Goal: Complete application form: Complete application form

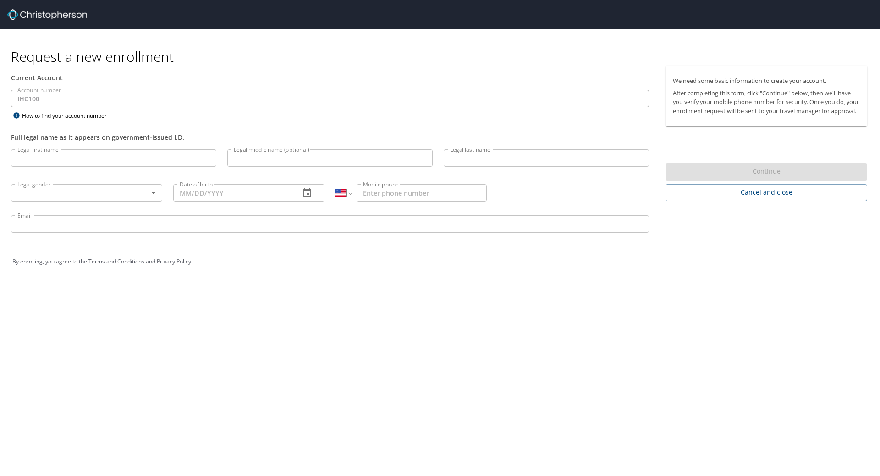
select select "US"
click at [56, 153] on input "Legal first name" at bounding box center [113, 157] width 205 height 17
type input "Benjamin"
click at [288, 159] on input "Legal middle name (optional)" at bounding box center [329, 157] width 205 height 17
type input "Ross"
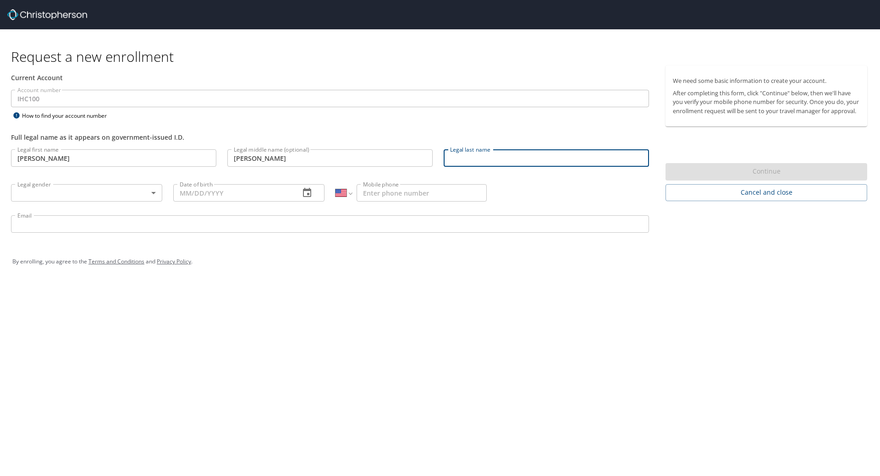
click at [486, 163] on input "Legal last name" at bounding box center [546, 157] width 205 height 17
type input "Larson"
click at [89, 202] on div "Legal gender ​ Legal gender" at bounding box center [87, 192] width 162 height 35
click at [90, 193] on body "Request a new enrollment Current Account Account number IHC100 Account number H…" at bounding box center [440, 238] width 880 height 476
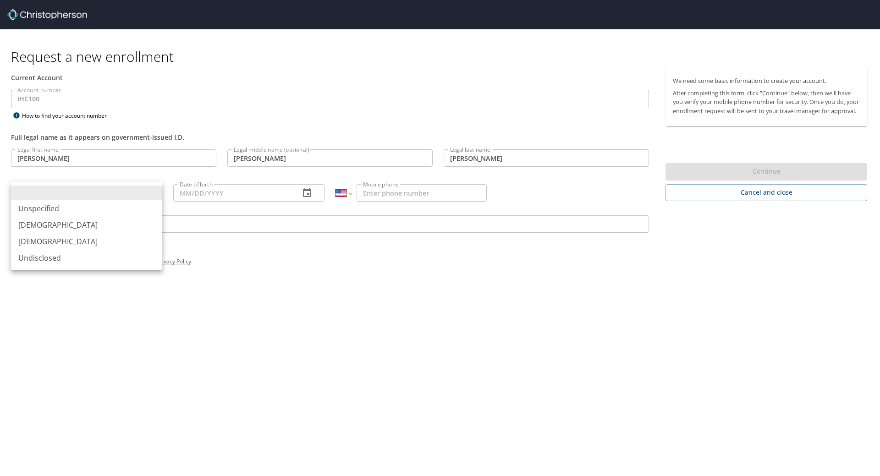
click at [51, 232] on li "Male" at bounding box center [86, 225] width 151 height 17
type input "Male"
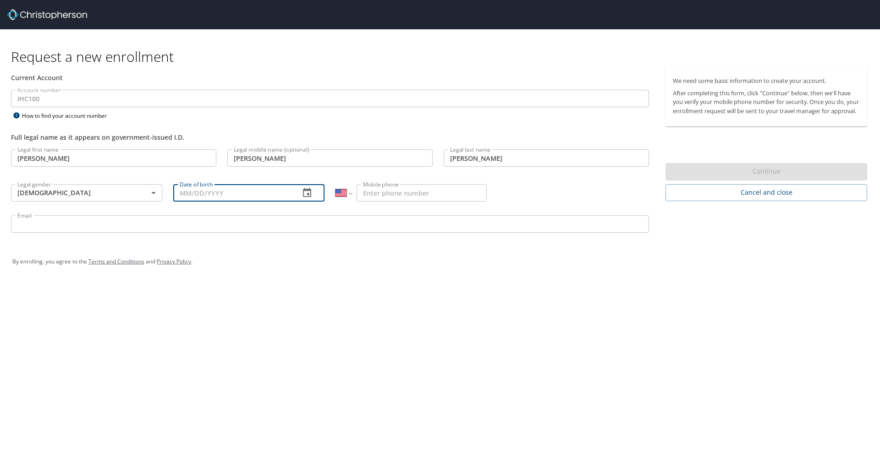
click at [236, 194] on input "Date of birth" at bounding box center [232, 192] width 119 height 17
type input "08/__/____"
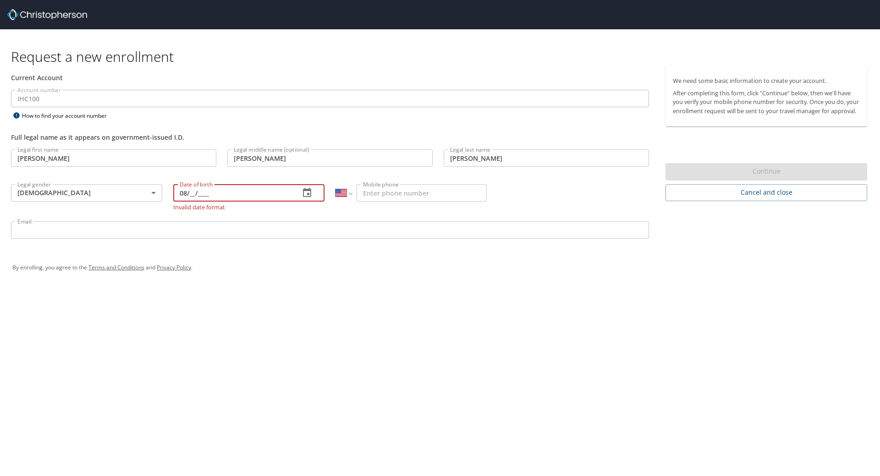
click at [191, 195] on input "08/__/____" at bounding box center [232, 192] width 119 height 17
type input "08/03/1984"
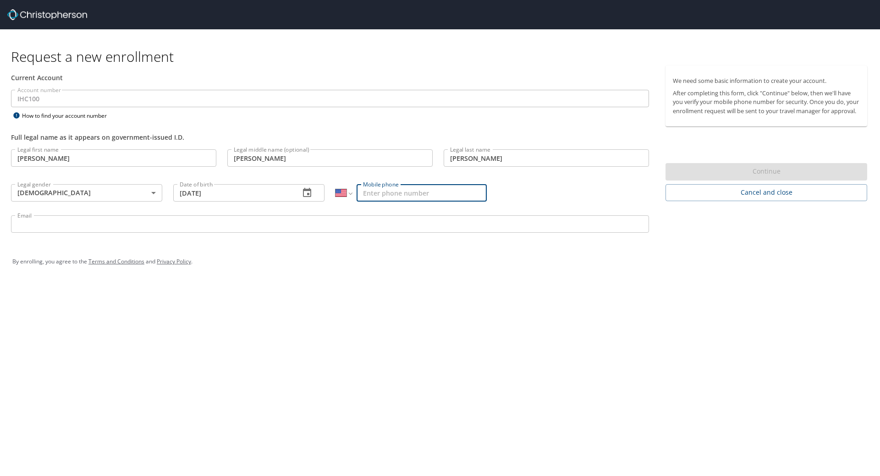
click at [387, 187] on input "Mobile phone" at bounding box center [422, 192] width 130 height 17
type input "(208) 899-1443"
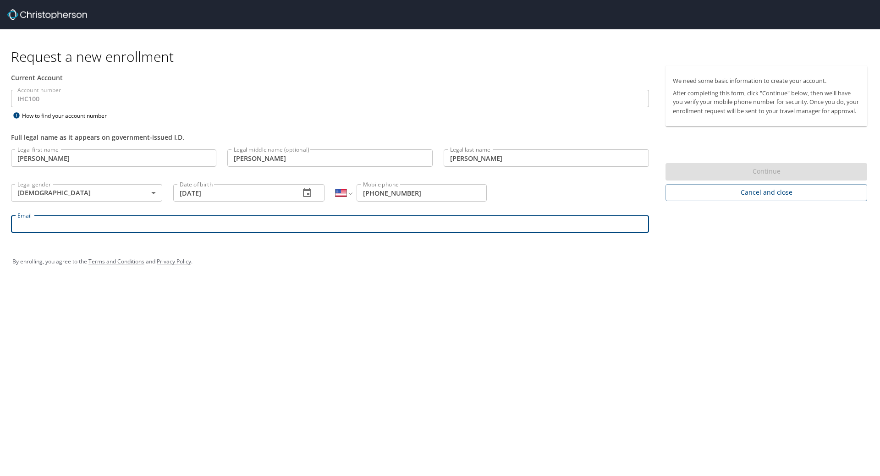
click at [106, 227] on input "Email" at bounding box center [330, 224] width 638 height 17
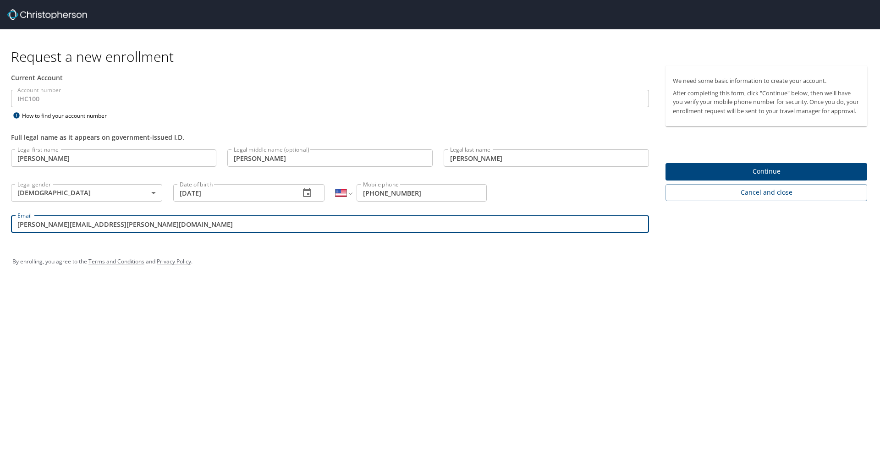
click at [106, 227] on input "benjamin.larson@imail.org" at bounding box center [330, 224] width 638 height 17
type input "benjamin.larson@imail.org"
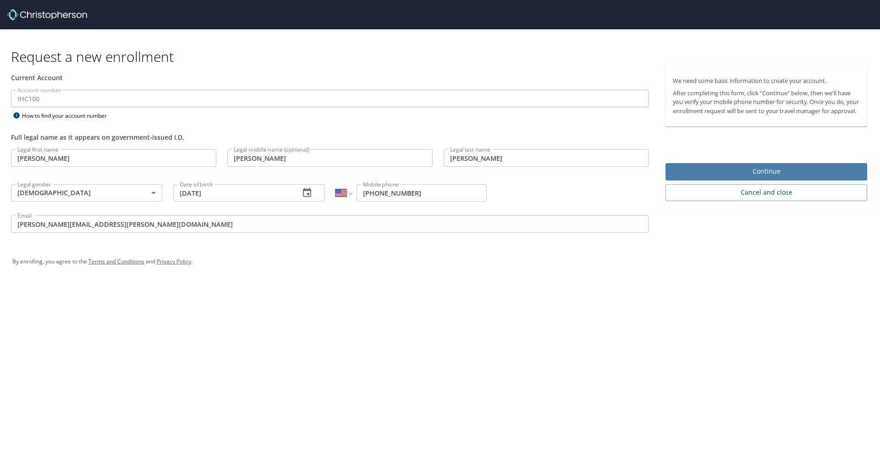
click at [735, 177] on span "Continue" at bounding box center [766, 171] width 187 height 11
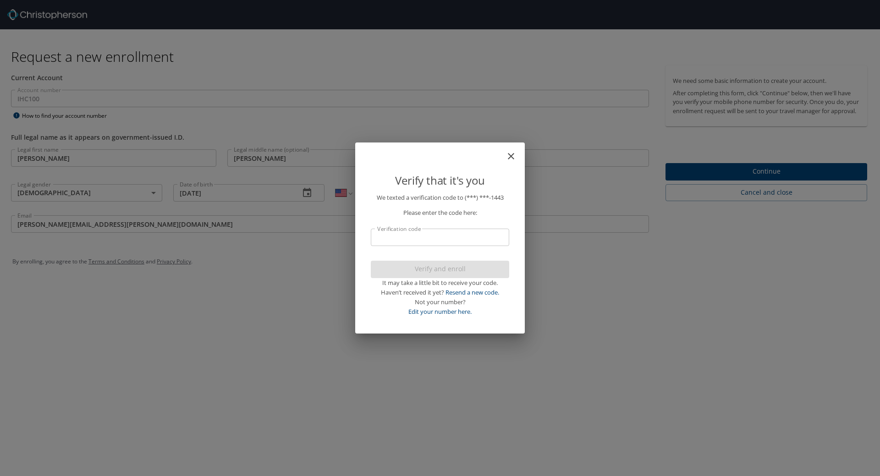
click at [453, 242] on input "Verification code" at bounding box center [440, 237] width 138 height 17
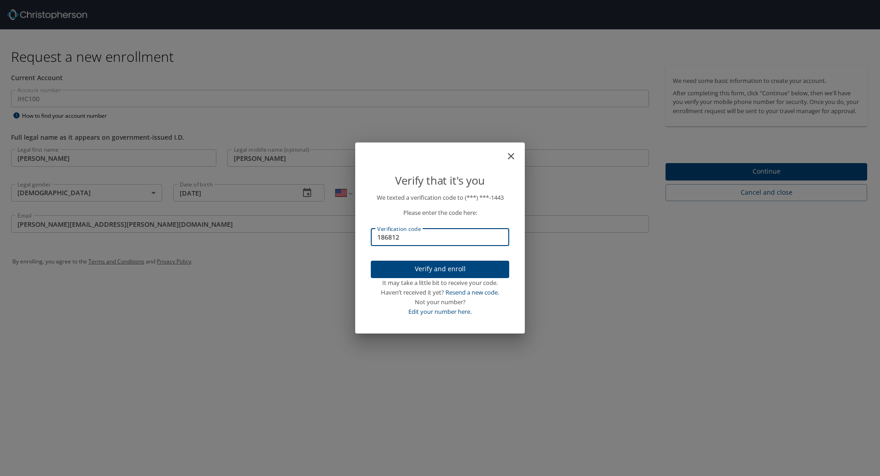
type input "186812"
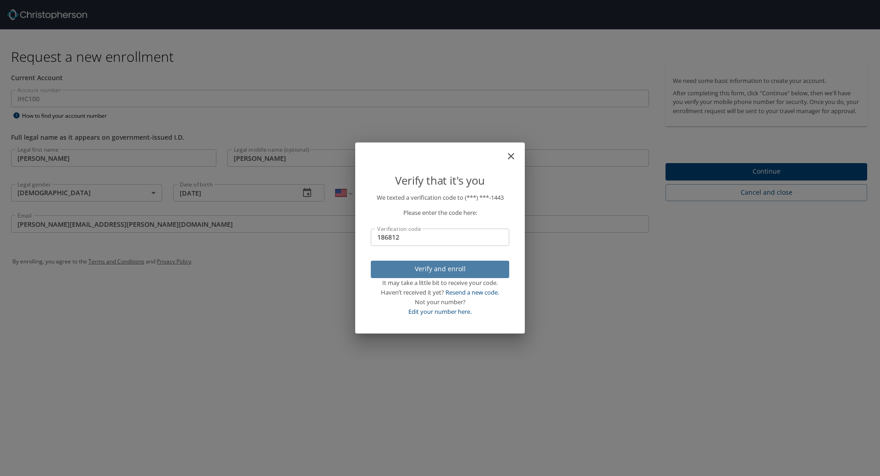
click at [442, 266] on span "Verify and enroll" at bounding box center [440, 269] width 124 height 11
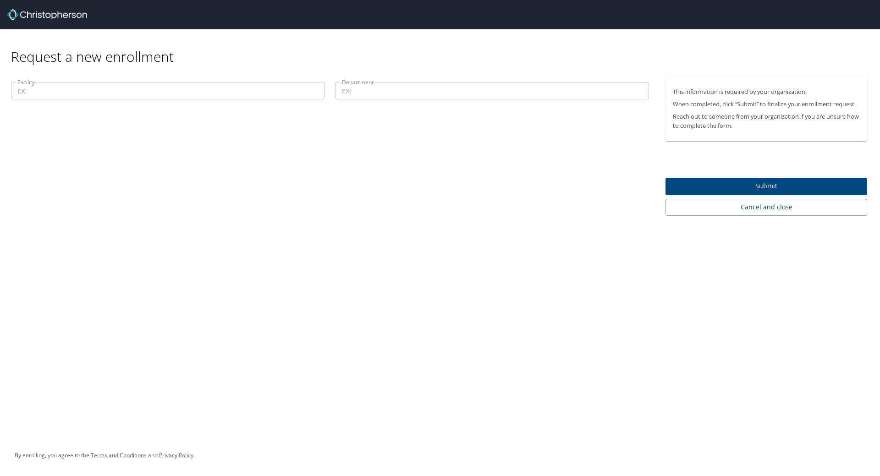
click at [78, 96] on input "Facility" at bounding box center [168, 90] width 314 height 17
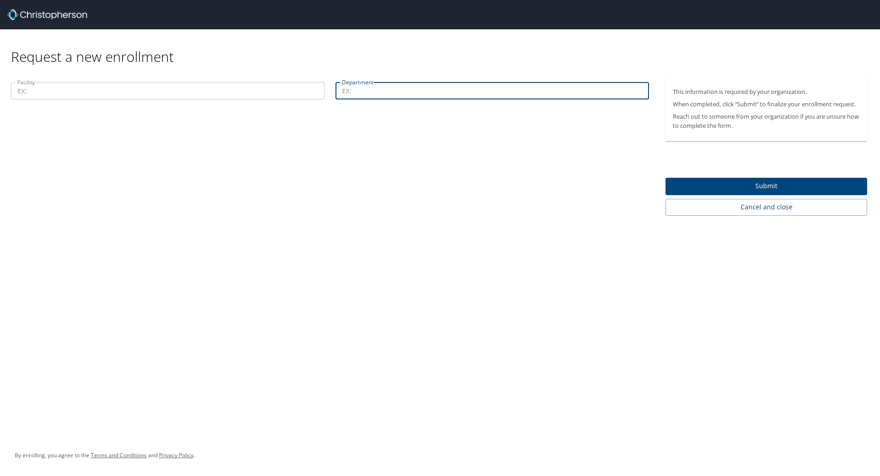
click at [362, 89] on input "Department" at bounding box center [493, 90] width 314 height 17
type input "Purchasing"
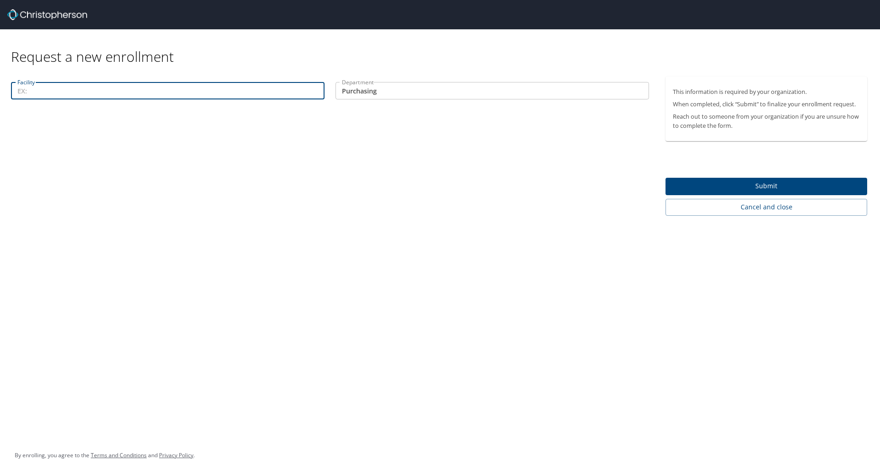
click at [106, 92] on input "Facility" at bounding box center [168, 90] width 314 height 17
type input "Remote"
click at [604, 210] on div "Facility Remote Facility Department Purchasing Department" at bounding box center [330, 146] width 660 height 139
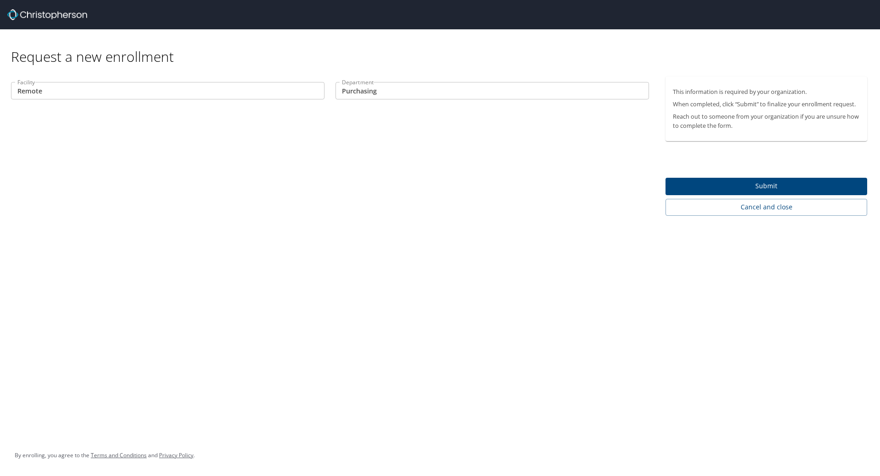
click at [742, 182] on span "Submit" at bounding box center [766, 186] width 187 height 11
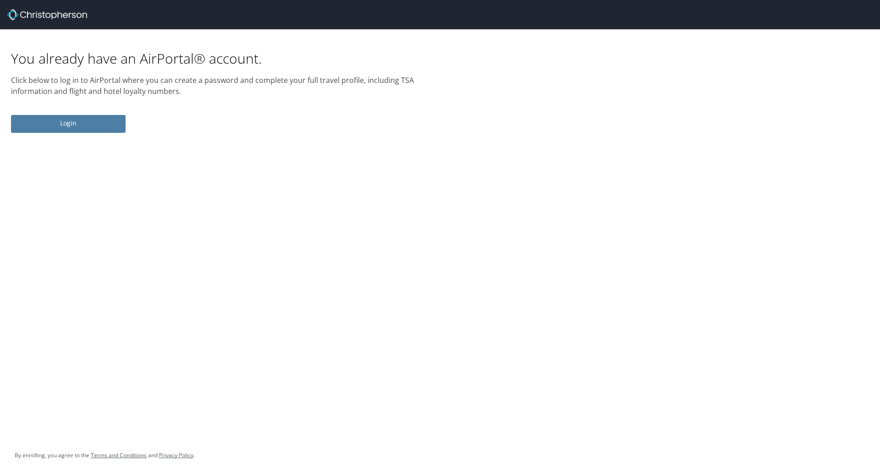
click at [73, 127] on span "Login" at bounding box center [68, 123] width 100 height 11
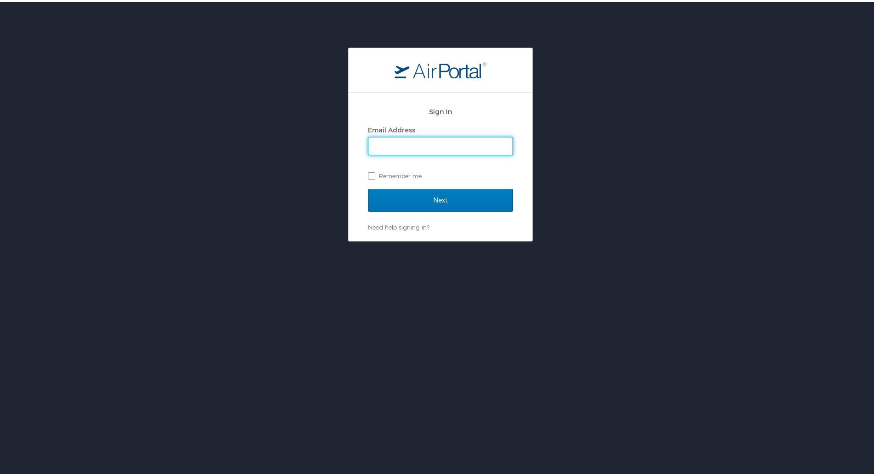
click at [423, 143] on input "Email Address" at bounding box center [440, 144] width 144 height 17
type input "benjamin.larson@imail.org"
click at [370, 171] on label "Remember me" at bounding box center [440, 174] width 145 height 14
click at [370, 171] on input "Remember me" at bounding box center [371, 174] width 6 height 6
checkbox input "true"
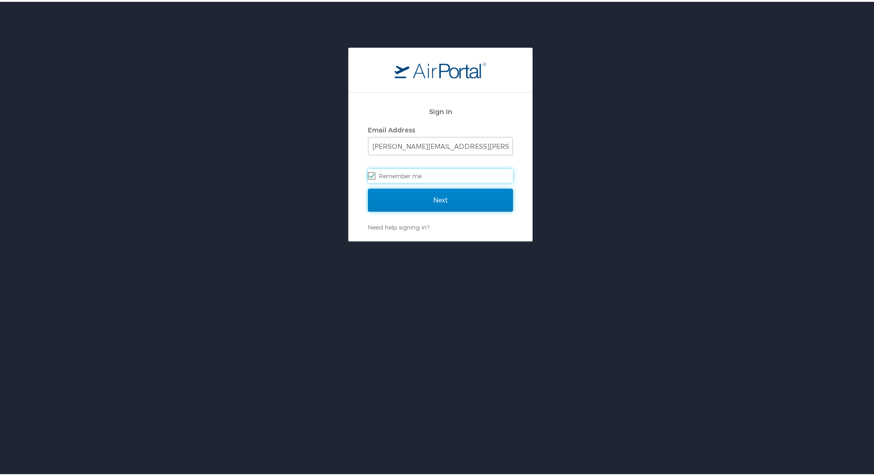
click at [428, 201] on input "Next" at bounding box center [440, 198] width 145 height 23
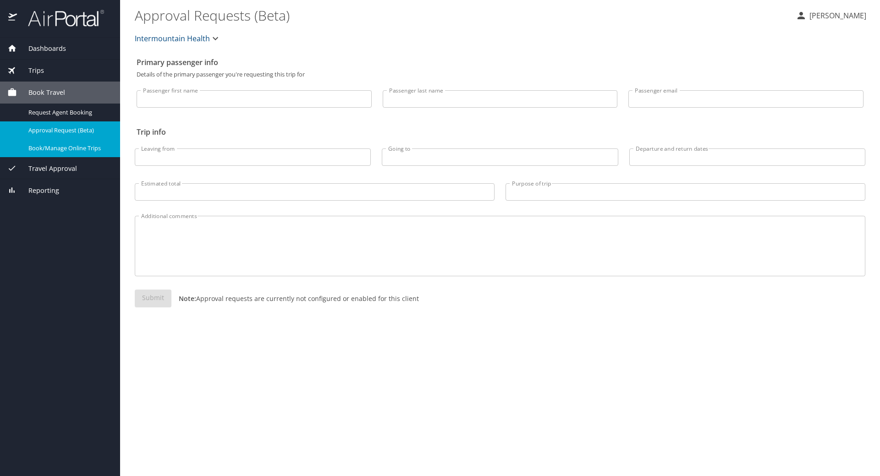
click at [85, 146] on span "Book/Manage Online Trips" at bounding box center [68, 148] width 81 height 9
